Goal: Task Accomplishment & Management: Check status

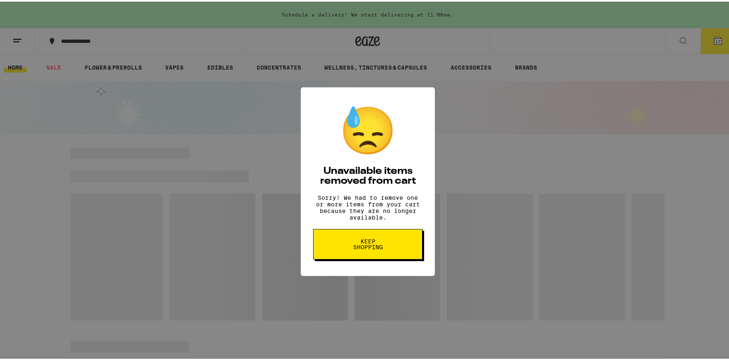
click at [19, 37] on div "😓 Unavailable items removed from cart Sorry! We had to remove one or more items…" at bounding box center [367, 180] width 735 height 360
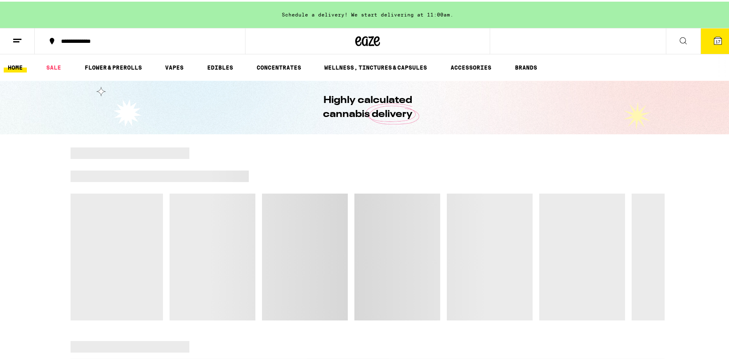
click at [9, 66] on link "HOME" at bounding box center [15, 66] width 23 height 10
click at [16, 38] on line at bounding box center [17, 38] width 8 height 0
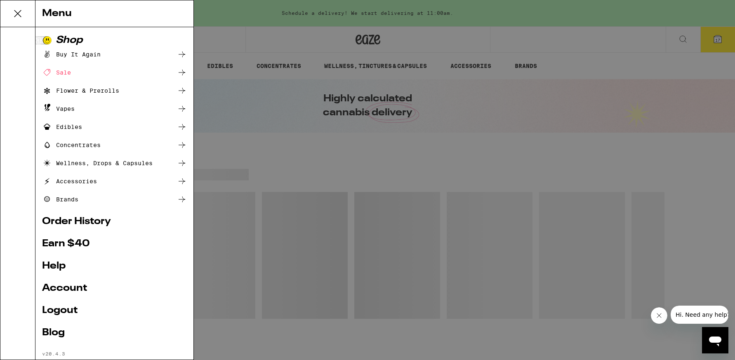
click at [89, 225] on link "Order History" at bounding box center [114, 222] width 145 height 10
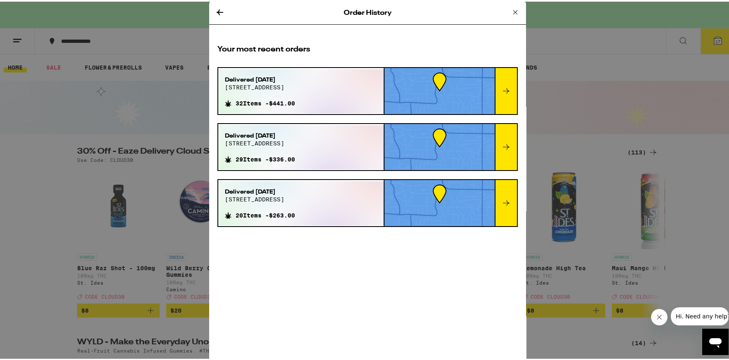
click at [312, 92] on div "Delivered Sep 19, 2025 4616 sagar ave 32 Items - $441.00" at bounding box center [300, 90] width 165 height 44
